Goal: Task Accomplishment & Management: Complete application form

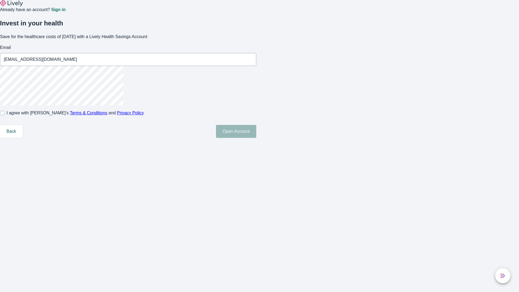
click at [4, 115] on input "I agree with Lively’s Terms & Conditions and Privacy Policy" at bounding box center [2, 113] width 4 height 4
checkbox input "true"
click at [256, 138] on button "Open Account" at bounding box center [236, 131] width 40 height 13
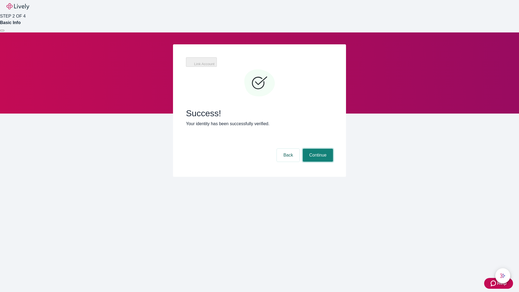
click at [317, 149] on button "Continue" at bounding box center [318, 155] width 30 height 13
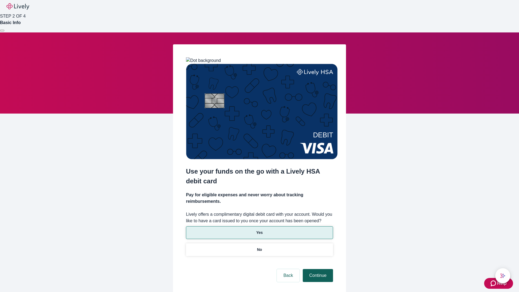
click at [259, 230] on p "Yes" at bounding box center [259, 233] width 6 height 6
click at [317, 269] on button "Continue" at bounding box center [318, 275] width 30 height 13
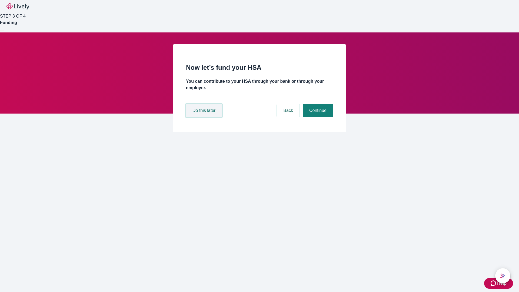
click at [205, 117] on button "Do this later" at bounding box center [204, 110] width 36 height 13
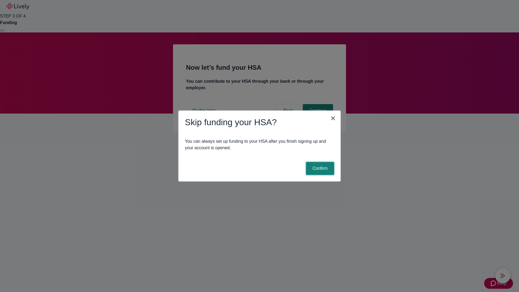
click at [319, 169] on button "Confirm" at bounding box center [320, 168] width 28 height 13
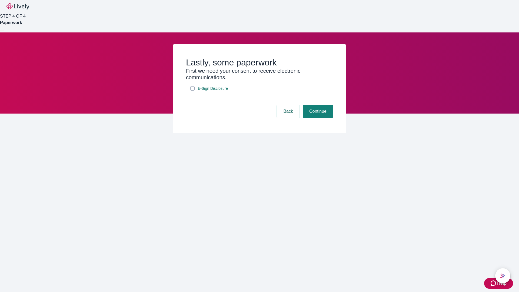
click at [193, 91] on input "E-Sign Disclosure" at bounding box center [192, 88] width 4 height 4
checkbox input "true"
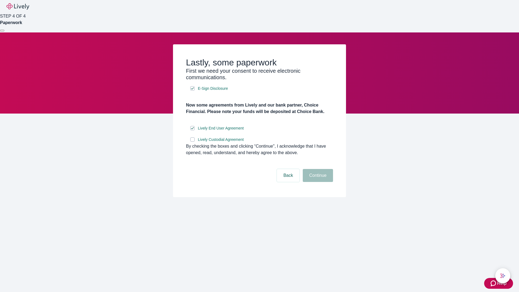
click at [193, 142] on input "Lively Custodial Agreement" at bounding box center [192, 139] width 4 height 4
checkbox input "true"
click at [317, 182] on button "Continue" at bounding box center [318, 175] width 30 height 13
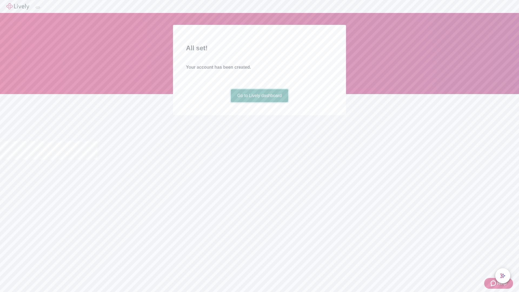
click at [259, 102] on link "Go to Lively dashboard" at bounding box center [260, 95] width 58 height 13
